Goal: Download file/media

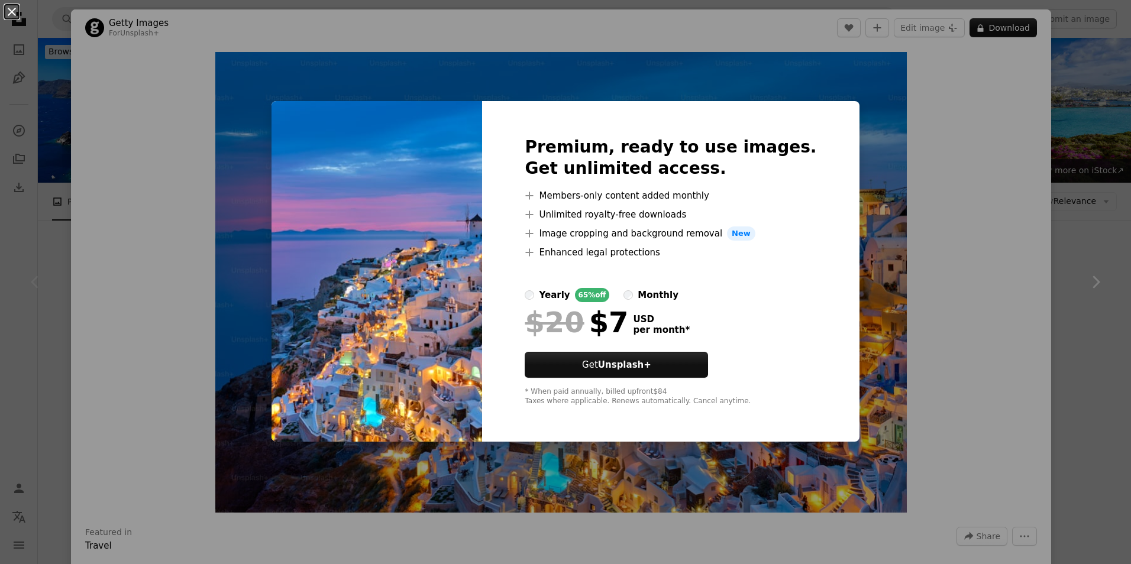
click at [12, 11] on button "An X shape" at bounding box center [12, 12] width 14 height 14
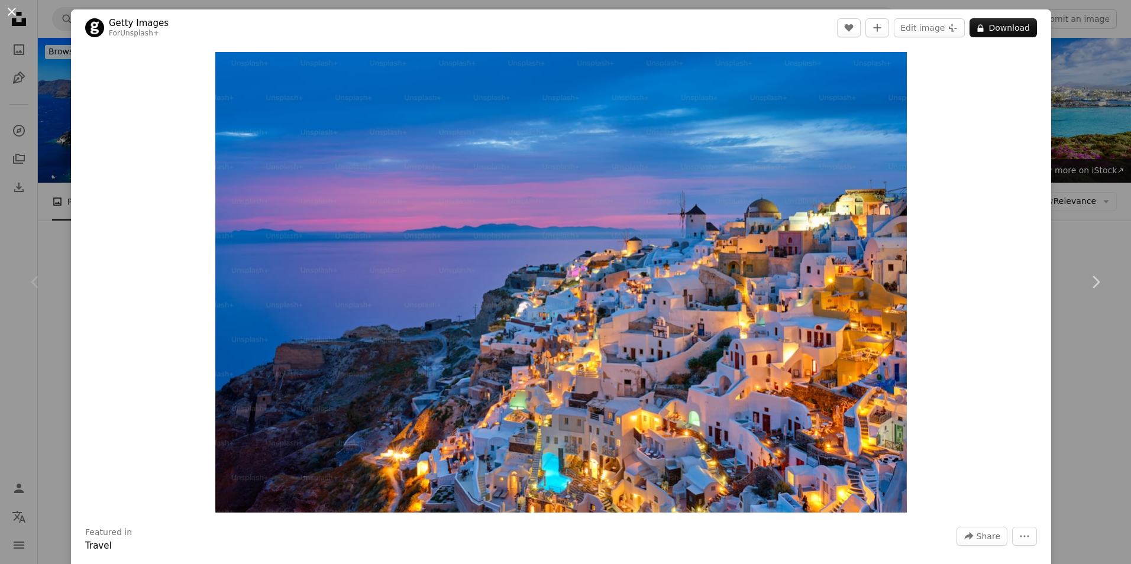
click at [8, 11] on button "An X shape" at bounding box center [12, 12] width 14 height 14
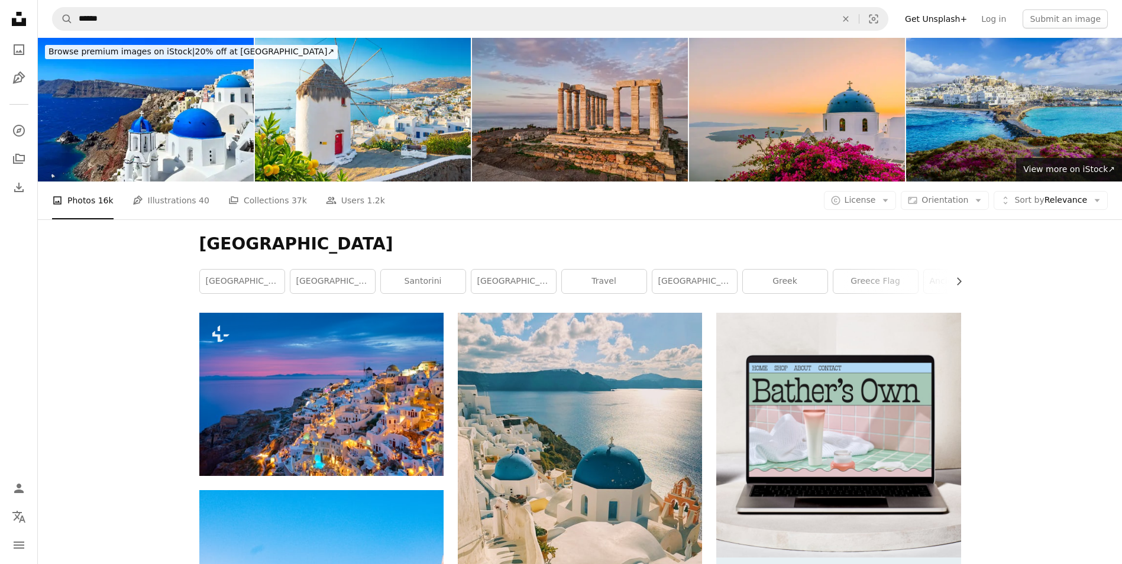
click at [1042, 135] on img at bounding box center [1014, 110] width 216 height 144
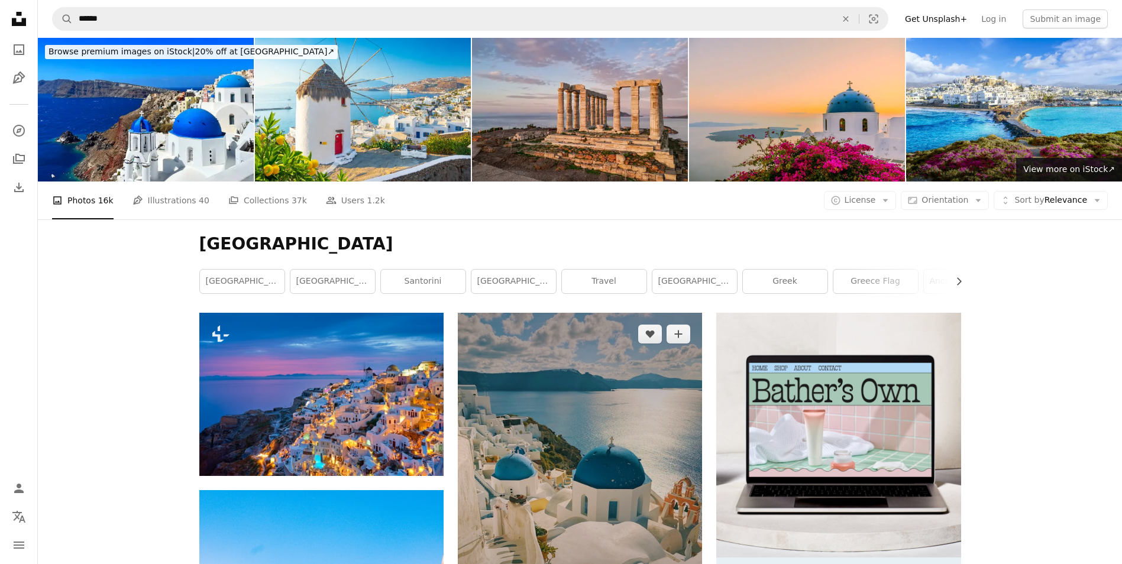
drag, startPoint x: 568, startPoint y: 423, endPoint x: 538, endPoint y: 402, distance: 36.1
click at [538, 402] on img at bounding box center [580, 476] width 244 height 326
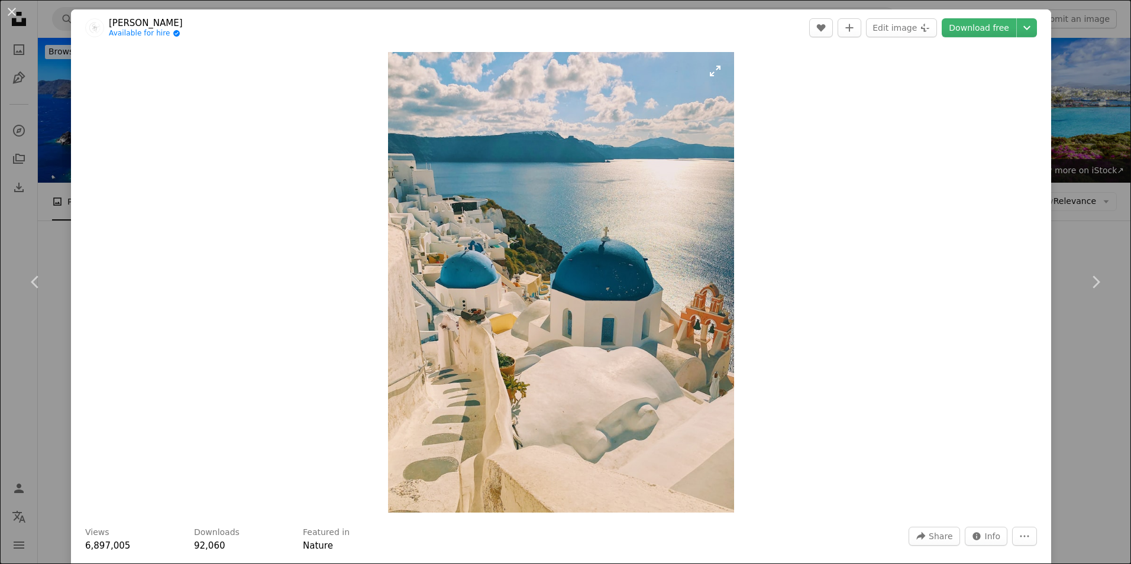
click at [535, 395] on img "Zoom in on this image" at bounding box center [561, 282] width 346 height 461
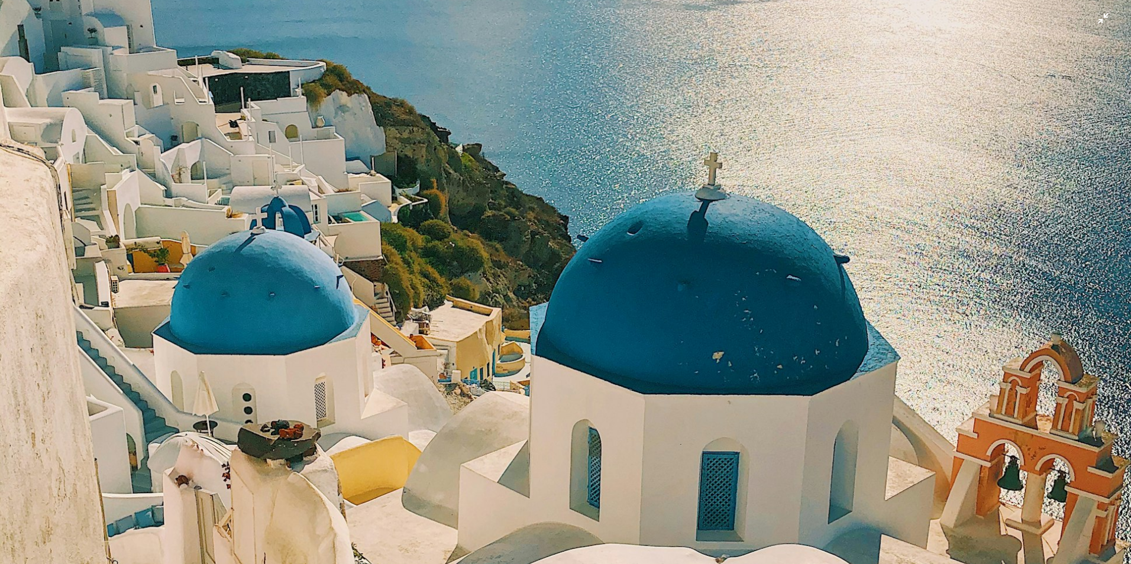
scroll to position [402, 0]
